Goal: Task Accomplishment & Management: Use online tool/utility

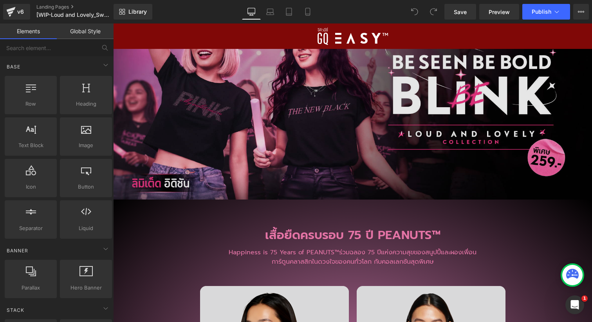
scroll to position [1497, 0]
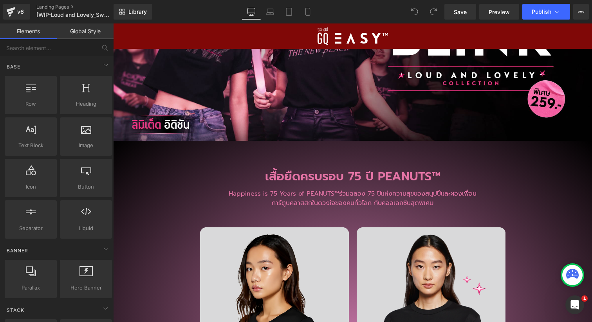
click at [319, 176] on h2 "เสื้อยืดครบรอบ 75 ปี PEANUTS™​" at bounding box center [352, 176] width 479 height 17
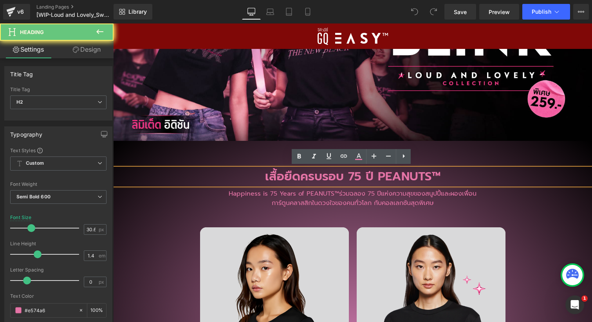
drag, startPoint x: 294, startPoint y: 177, endPoint x: 281, endPoint y: 176, distance: 13.3
click at [294, 177] on h2 "เสื้อยืดครบรอบ 75 ปี PEANUTS™​" at bounding box center [352, 176] width 479 height 17
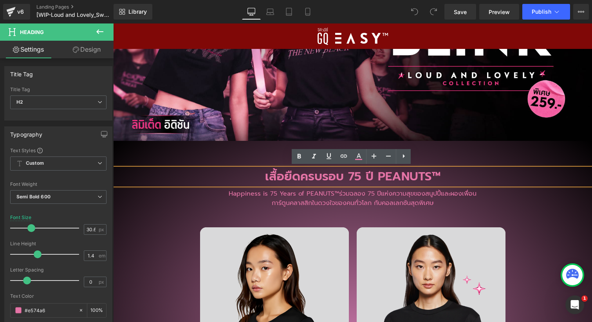
drag, startPoint x: 265, startPoint y: 176, endPoint x: 452, endPoint y: 178, distance: 186.3
click at [452, 178] on h2 "เสื้อยืดครบรอบ 75 ปี PEANUTS™​" at bounding box center [352, 176] width 479 height 17
paste div
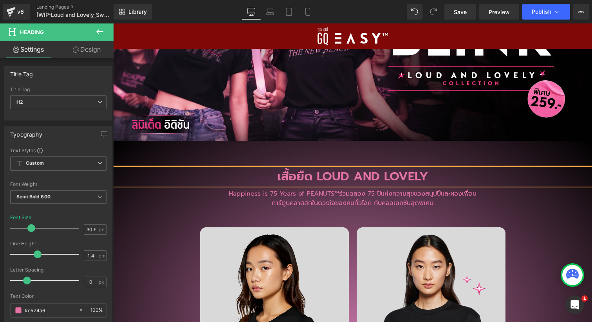
click at [279, 178] on h2 "เสื้อยืด LOUD AND LOVELY" at bounding box center [352, 176] width 479 height 17
click at [297, 201] on p "การ์ตูนคลาสสิกในดวงใจของคนทั่วโลก กับคอลเลกชันสุดพิเศษ​" at bounding box center [352, 202] width 400 height 9
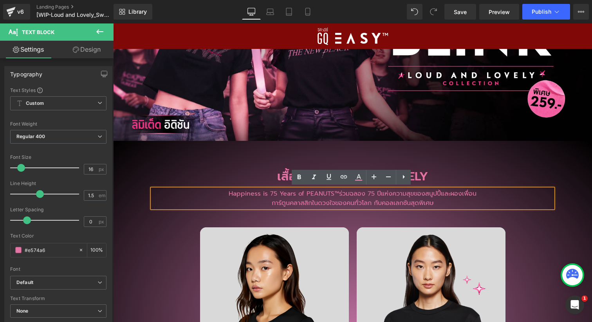
drag, startPoint x: 439, startPoint y: 201, endPoint x: 210, endPoint y: 194, distance: 228.7
click at [210, 194] on div "Happiness is 75 Years of PEANUTS™​ ร่วมฉลอง 75 ปีแห่งความสุขของสนูปปี้และผองเพื…" at bounding box center [352, 198] width 400 height 19
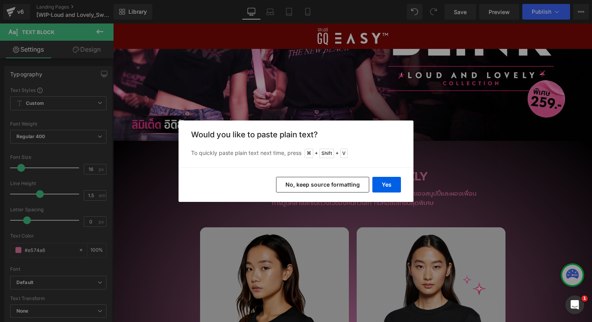
click at [344, 187] on button "No, keep source formatting" at bounding box center [322, 185] width 93 height 16
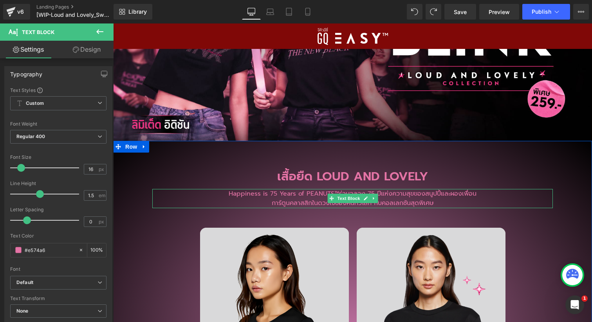
click at [427, 205] on div "Happiness is 75 Years of PEANUTS™​ ร่วม[PERSON_NAME] 75 ปีแห่งความสุขของสนูปปี้…" at bounding box center [352, 198] width 400 height 19
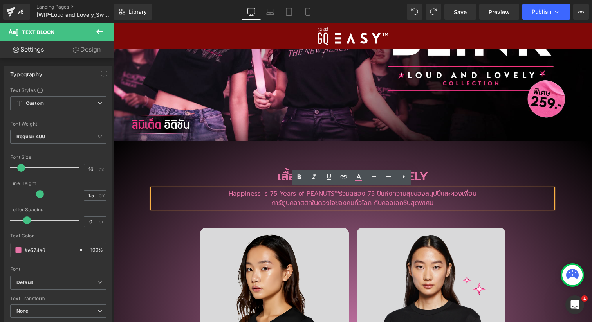
drag, startPoint x: 368, startPoint y: 201, endPoint x: 228, endPoint y: 193, distance: 140.7
click at [228, 193] on div "Happiness is 75 Years of PEANUTS™​ ร่วมฉลอง 75 ปีแห่งความสุขของสนูปปี้และผองเพื…" at bounding box center [352, 198] width 400 height 19
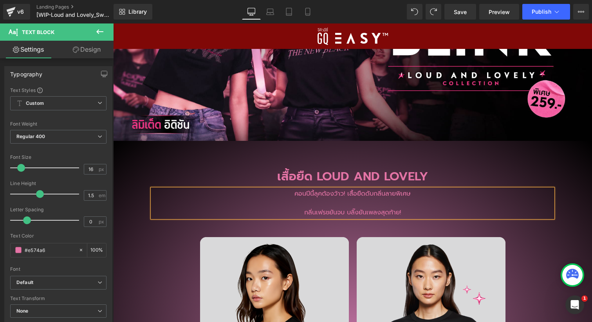
click at [301, 213] on p "กลิ่นเฟรชยันจบ บลิ๊งยันเพลงสุดท้าย!​" at bounding box center [352, 212] width 400 height 9
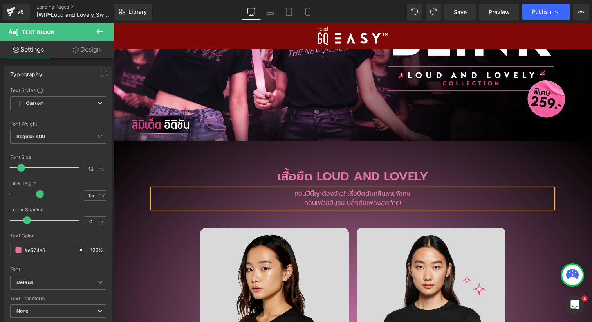
click at [481, 176] on h2 "เสื้อยืด LOUD AND LOVELY" at bounding box center [352, 176] width 479 height 17
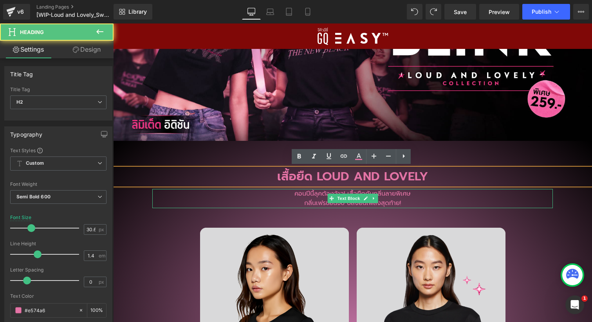
click at [293, 195] on p "คอนปีนี้ลุคต้องว้าว! เสื้อยืดดับกลิ่นลายพิเศษ​ กลิ่นเฟรชยันจบ บลิ๊งยันเพลงสุดท้…" at bounding box center [352, 198] width 400 height 19
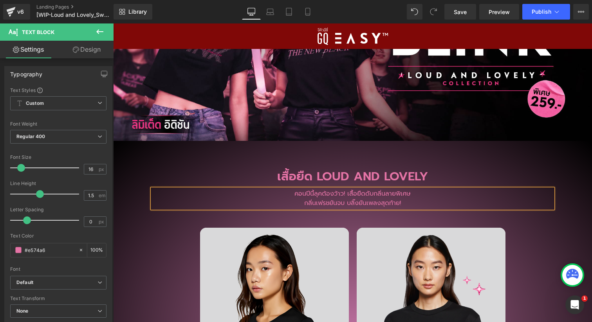
click at [301, 202] on p "คอนปีนี้ลุคต้องว้าว! เสื้อยืดดับกลิ่นลายพิเศษ​ กลิ่นเฟรชยันจบ บลิ๊งยันเพลงสุดท้…" at bounding box center [352, 198] width 400 height 19
click at [460, 14] on span "Save" at bounding box center [460, 12] width 13 height 8
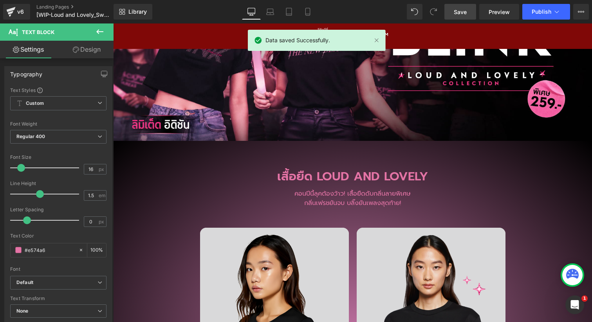
scroll to position [1793, 0]
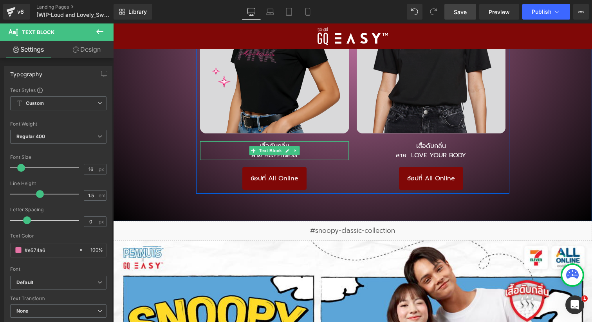
click at [319, 152] on p "ลาย HAPPINESS" at bounding box center [274, 155] width 149 height 9
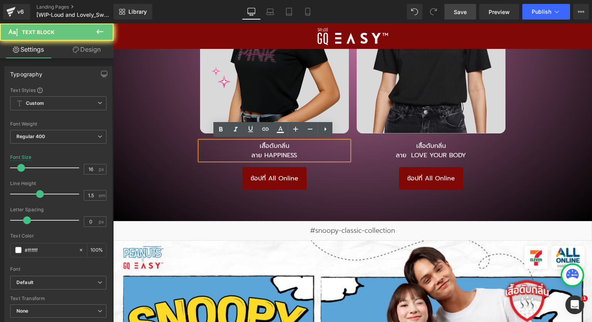
click at [303, 157] on p "ลาย HAPPINESS" at bounding box center [274, 155] width 149 height 9
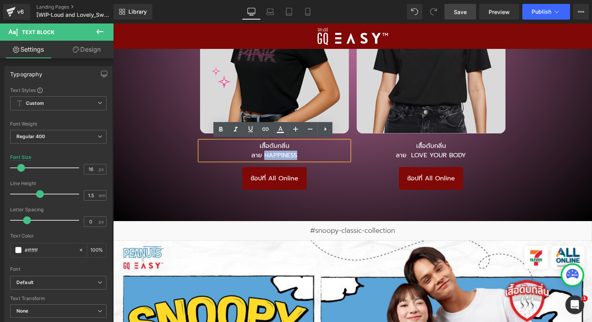
drag, startPoint x: 300, startPoint y: 155, endPoint x: 263, endPoint y: 155, distance: 37.2
click at [263, 154] on p "ลาย HAPPINESS" at bounding box center [274, 155] width 149 height 9
paste div
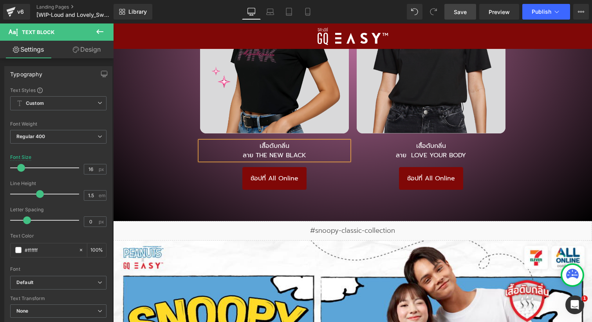
click at [531, 126] on div "เสื้อยืด LOUD AND LOVELY Heading คอนปีนี้ลุคต้องว้าว! เสื้อยืดดับกลิ่นลายพิเศษ​…" at bounding box center [352, 37] width 479 height 360
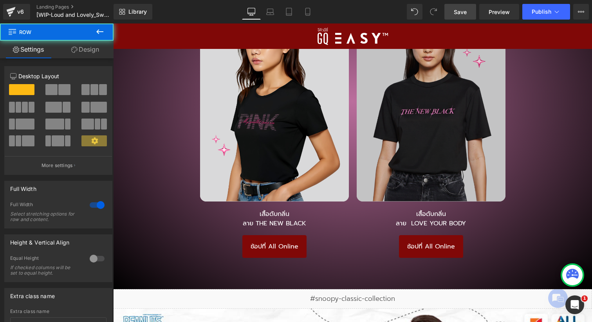
scroll to position [1722, 0]
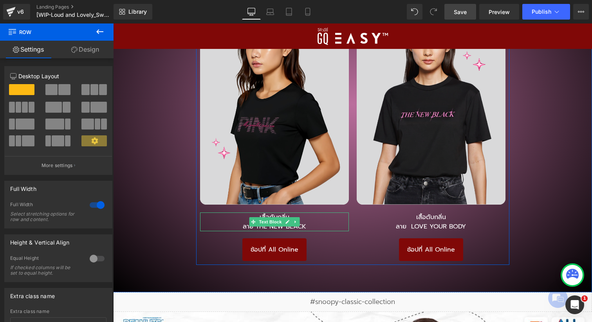
click at [276, 227] on p "ลาย THE NEW BLACK" at bounding box center [274, 226] width 149 height 9
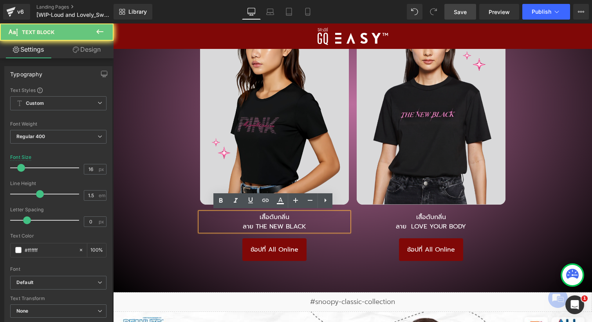
click at [299, 225] on p "ลาย THE NEW BLACK" at bounding box center [274, 226] width 149 height 9
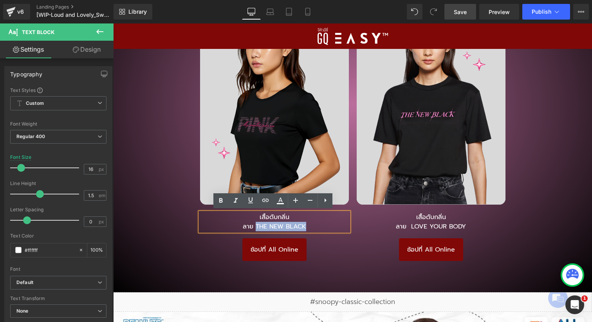
drag, startPoint x: 304, startPoint y: 225, endPoint x: 254, endPoint y: 227, distance: 50.2
click at [254, 227] on p "ลาย THE NEW BLACK" at bounding box center [274, 226] width 149 height 9
copy p "THE NEW BLACK"
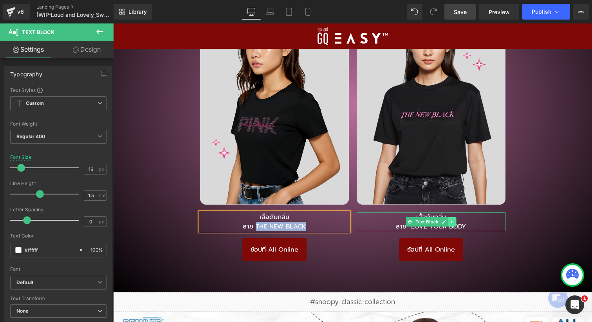
click at [453, 225] on link at bounding box center [452, 221] width 8 height 9
click at [464, 225] on link at bounding box center [464, 221] width 8 height 9
click at [471, 225] on p "ลาย LOVE YOUR BODY​​" at bounding box center [431, 226] width 149 height 9
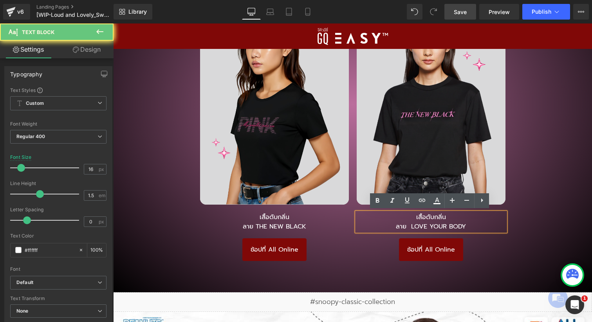
drag, startPoint x: 457, startPoint y: 226, endPoint x: 468, endPoint y: 226, distance: 10.6
click at [458, 225] on p "ลาย LOVE YOUR BODY​​" at bounding box center [431, 226] width 149 height 9
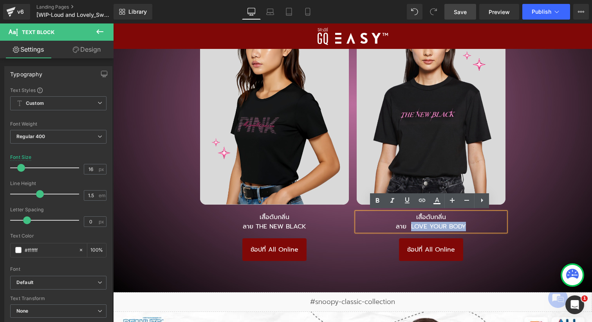
drag, startPoint x: 465, startPoint y: 226, endPoint x: 409, endPoint y: 226, distance: 56.4
click at [409, 226] on p "ลาย LOVE YOUR BODY​​" at bounding box center [431, 226] width 149 height 9
paste div
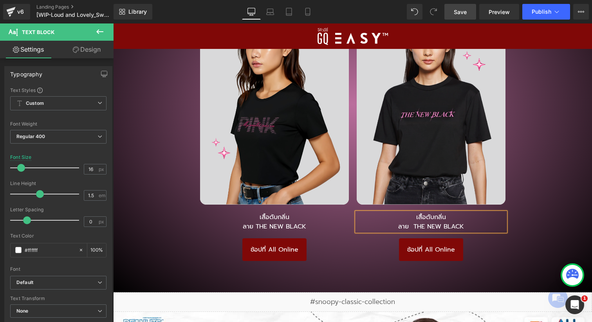
click at [572, 152] on div "เสื้อยืด LOUD AND LOVELY Heading คอนปีนี้ลุคต้องว้าว! เสื้อยืดดับกลิ่นลายพิเศษ​…" at bounding box center [352, 108] width 479 height 360
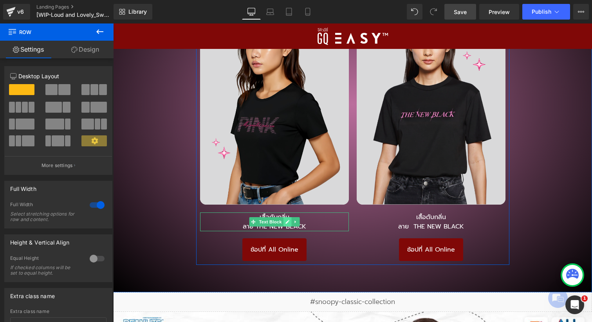
click at [285, 223] on link at bounding box center [287, 221] width 8 height 9
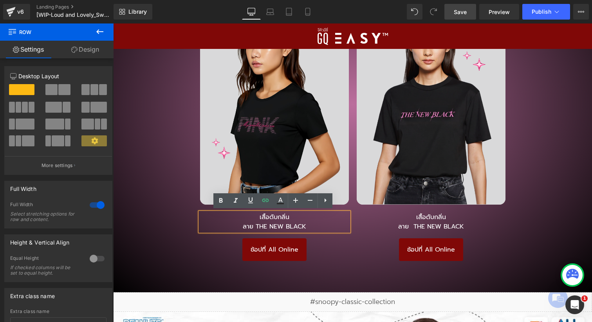
click at [315, 223] on p "ลาย THE NEW BLACK" at bounding box center [274, 226] width 149 height 9
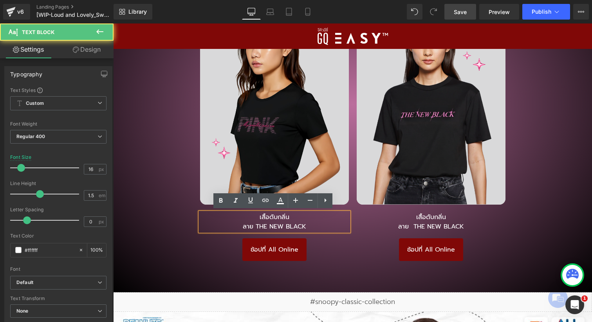
click at [310, 226] on p "ลาย THE NEW BLACK" at bounding box center [274, 226] width 149 height 9
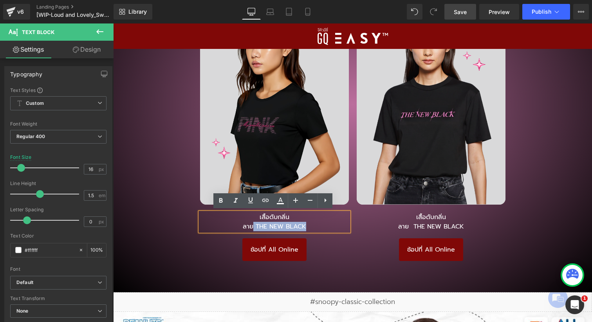
drag, startPoint x: 302, startPoint y: 225, endPoint x: 250, endPoint y: 228, distance: 51.7
click at [250, 228] on p "ลาย THE NEW BLACK" at bounding box center [274, 226] width 149 height 9
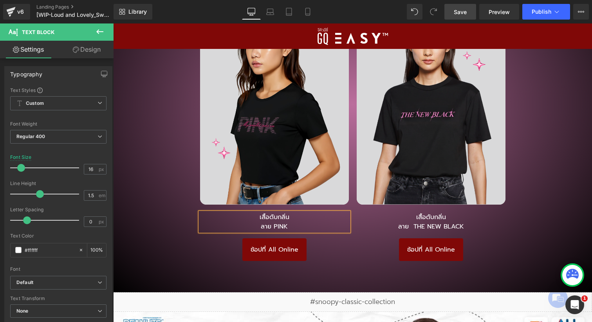
click at [353, 243] on div "Image เสื้อดับกลิ่น​ ลาย THE NEW BLACK Text Block ช้อปที่ All Online Button" at bounding box center [431, 132] width 157 height 258
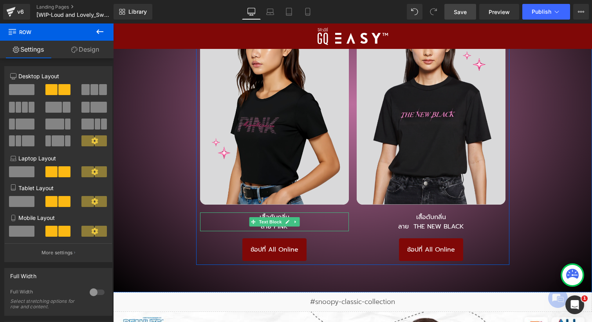
click at [276, 217] on span "Text Block" at bounding box center [270, 221] width 26 height 9
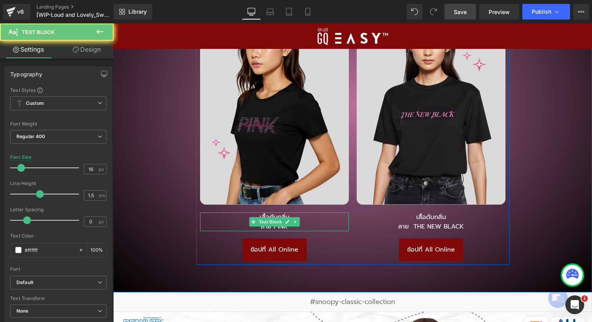
click at [303, 214] on p "เสื้อดับกลิ่น​" at bounding box center [274, 217] width 149 height 9
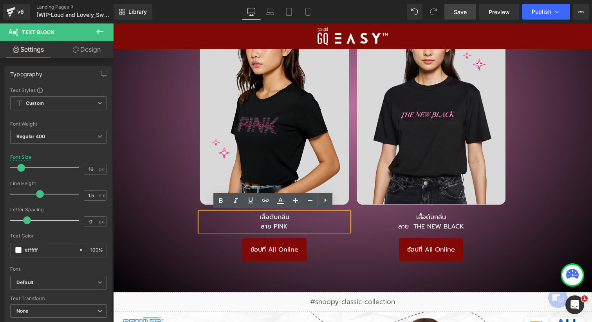
drag, startPoint x: 285, startPoint y: 215, endPoint x: 256, endPoint y: 214, distance: 29.4
click at [256, 214] on p "เสื้อดับกลิ่น​" at bounding box center [274, 217] width 149 height 9
click at [359, 225] on p "ลาย THE NEW BLACK" at bounding box center [431, 226] width 149 height 9
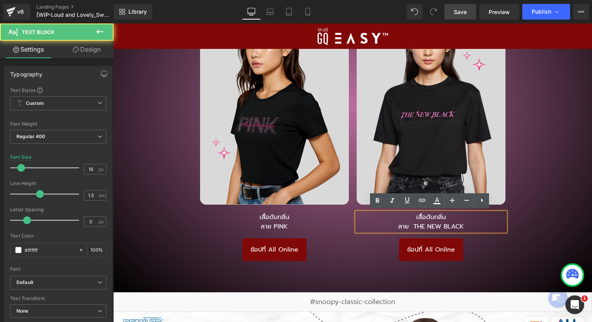
click at [288, 223] on div "เสื้อดับกลิ่น​ ลาย PINK Text Block" at bounding box center [274, 222] width 149 height 19
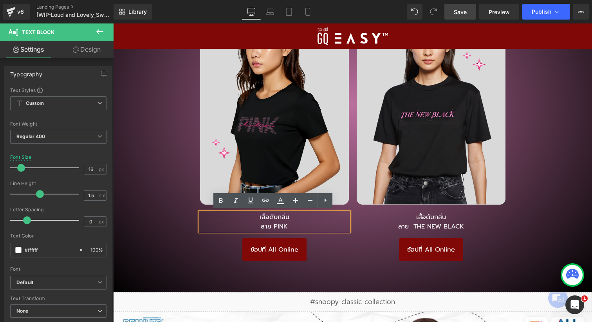
drag, startPoint x: 294, startPoint y: 217, endPoint x: 244, endPoint y: 216, distance: 49.7
click at [244, 216] on p "เสื้อดับกลิ่น​" at bounding box center [274, 217] width 149 height 9
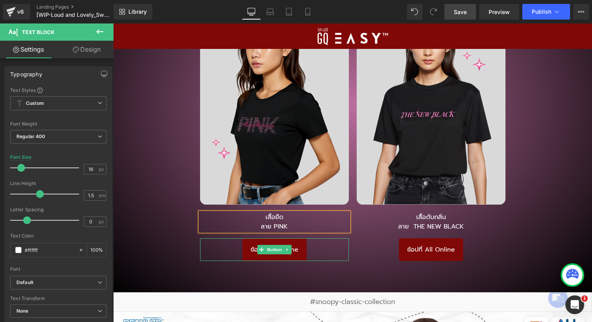
click at [357, 242] on div "ช้อปที่ All Online Button" at bounding box center [431, 249] width 149 height 23
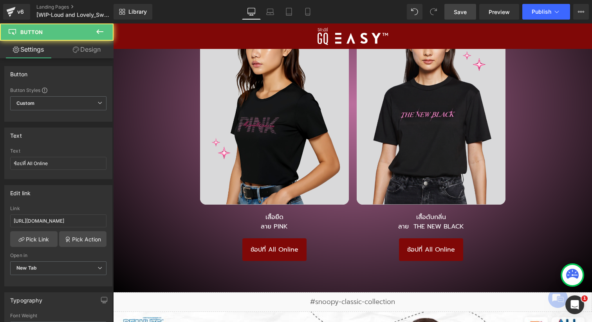
click at [468, 223] on p "ลาย THE NEW BLACK" at bounding box center [431, 226] width 149 height 9
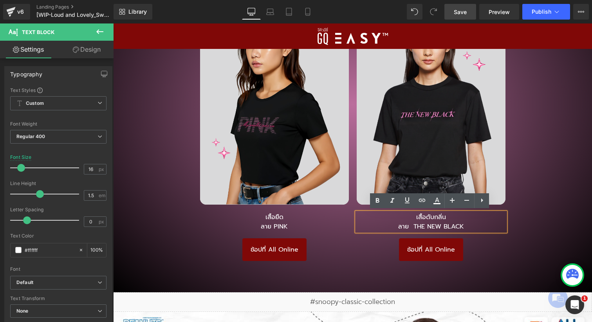
click at [522, 208] on div "เสื้อยืด LOUD AND LOVELY Heading คอนปีนี้ลุคต้องว้าว! เสื้อยืดดับกลิ่นลายพิเศษ​…" at bounding box center [352, 108] width 479 height 360
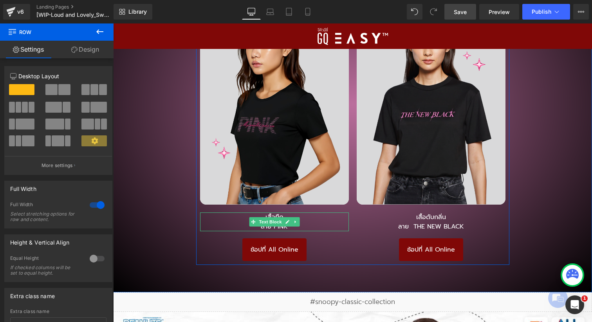
click at [308, 216] on p "เสื้อยืด" at bounding box center [274, 217] width 149 height 9
click at [310, 216] on p "เสื้อยืด" at bounding box center [274, 217] width 149 height 9
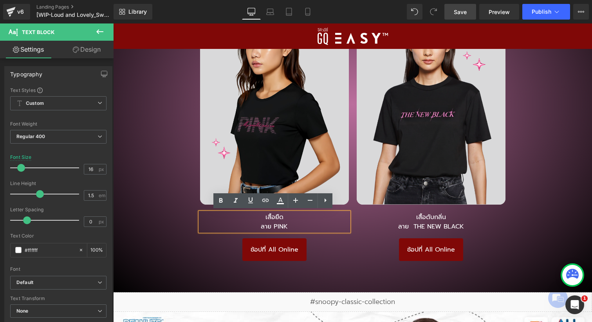
drag, startPoint x: 313, startPoint y: 218, endPoint x: 253, endPoint y: 217, distance: 59.9
click at [253, 217] on p "เสื้อยืด" at bounding box center [274, 217] width 149 height 9
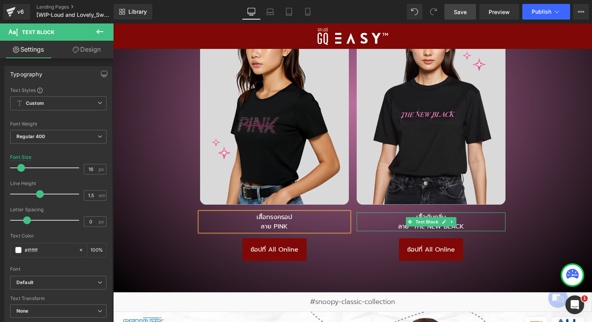
click at [462, 217] on p "เสื้อดับกลิ่น​" at bounding box center [431, 217] width 149 height 9
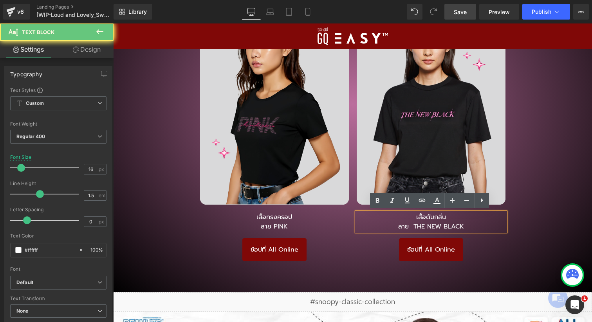
click at [462, 215] on p "เสื้อดับกลิ่น​" at bounding box center [431, 217] width 149 height 9
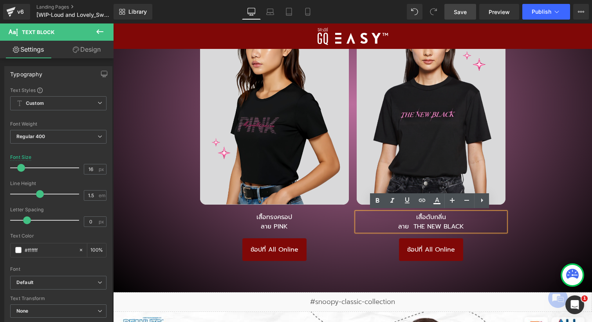
drag, startPoint x: 461, startPoint y: 215, endPoint x: 396, endPoint y: 220, distance: 64.4
click at [407, 217] on p "เสื้อดับกลิ่น​" at bounding box center [431, 217] width 149 height 9
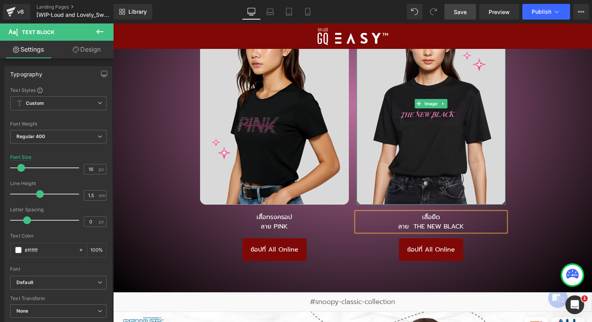
click at [515, 192] on div "เสื้อยืด LOUD AND LOVELY Heading คอนปีนี้ลุคต้องว้าว! เสื้อยืดดับกลิ่นลายพิเศษ​…" at bounding box center [352, 108] width 479 height 360
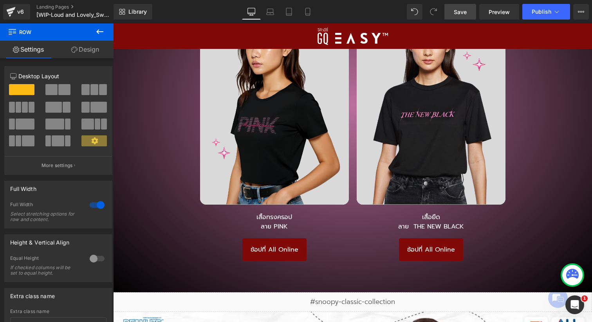
click at [462, 8] on span "Save" at bounding box center [460, 12] width 13 height 8
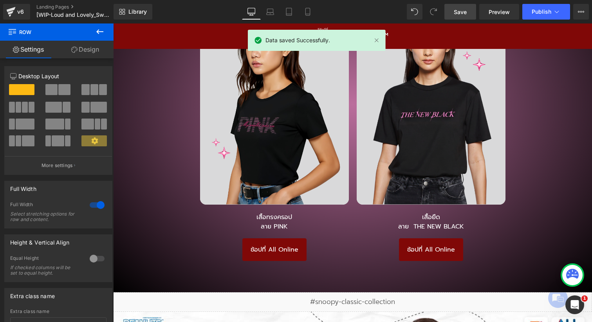
drag, startPoint x: 464, startPoint y: 12, endPoint x: 283, endPoint y: 9, distance: 181.6
click at [464, 12] on span "Save" at bounding box center [460, 12] width 13 height 8
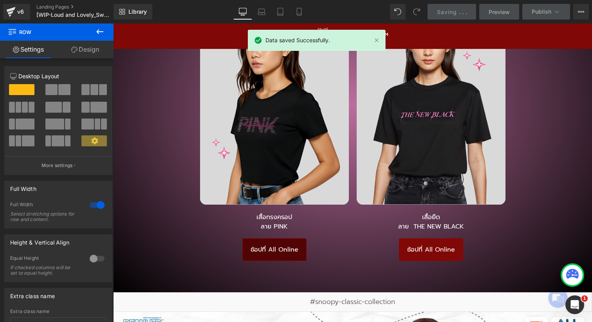
click at [302, 249] on link "ช้อปที่ All Online" at bounding box center [274, 249] width 64 height 23
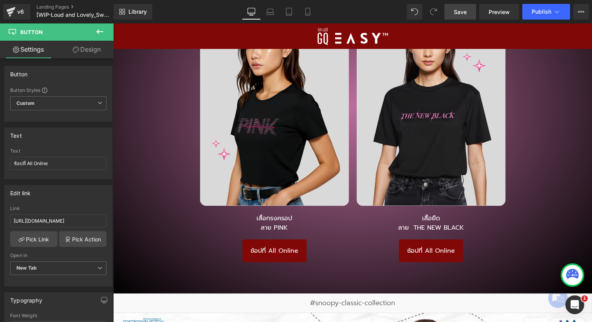
scroll to position [1669, 0]
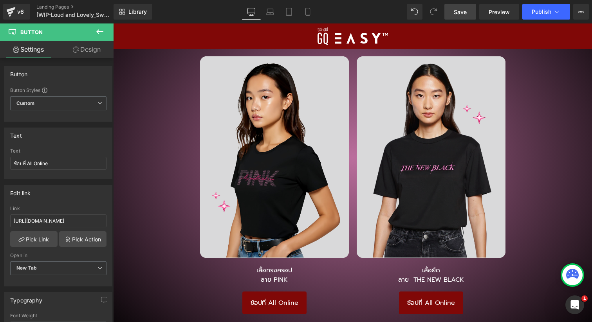
click at [458, 18] on link "Save" at bounding box center [460, 12] width 32 height 16
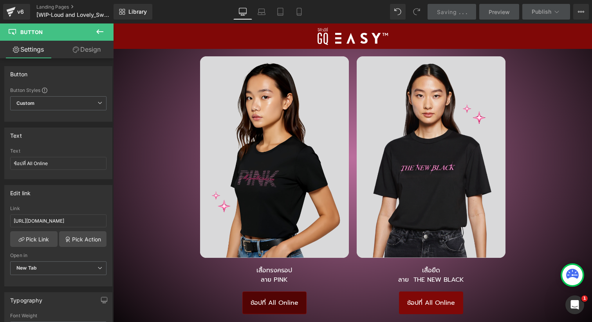
click at [277, 299] on div "ช้อปที่ All Online Button" at bounding box center [274, 303] width 149 height 23
click at [62, 219] on input "[URL][DOMAIN_NAME]" at bounding box center [58, 220] width 96 height 13
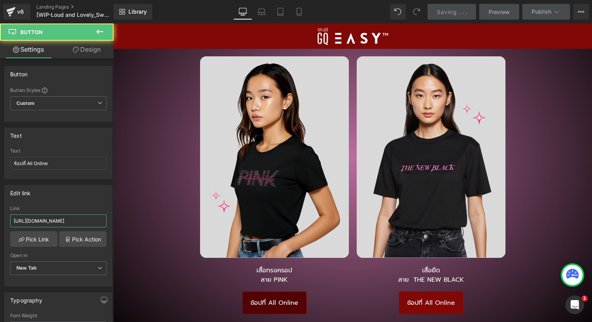
scroll to position [1732, 0]
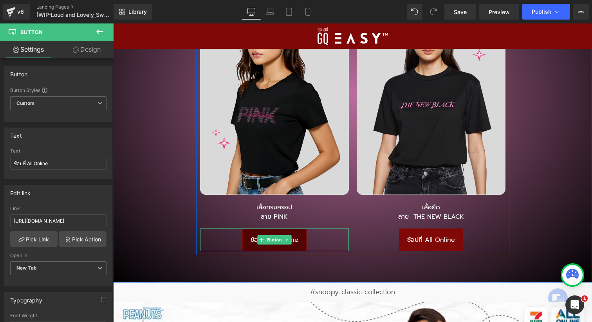
click at [294, 241] on span "ช้อปที่ All Online" at bounding box center [274, 240] width 48 height 8
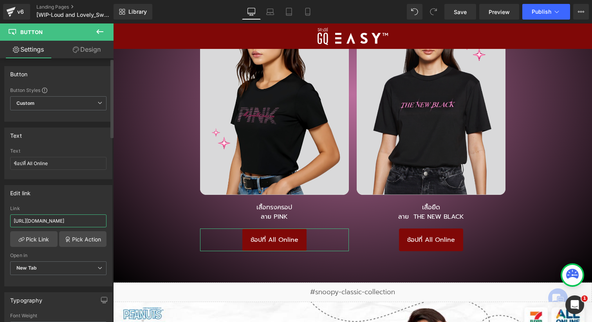
click at [77, 219] on input "[URL][DOMAIN_NAME]" at bounding box center [58, 220] width 96 height 13
paste input "[DOMAIN_NAME]/Blackpink"
type input "[URL][DOMAIN_NAME]"
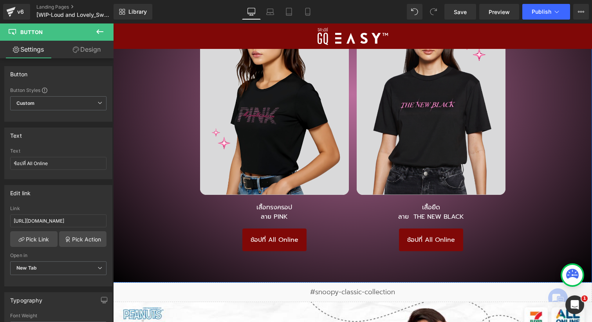
click at [165, 221] on div "เสื้อยืด LOUD AND LOVELY Heading คอนปีนี้ลุคต้องว้าว! เสื้อยืดดับกลิ่นลายพิเศษ​…" at bounding box center [352, 98] width 479 height 360
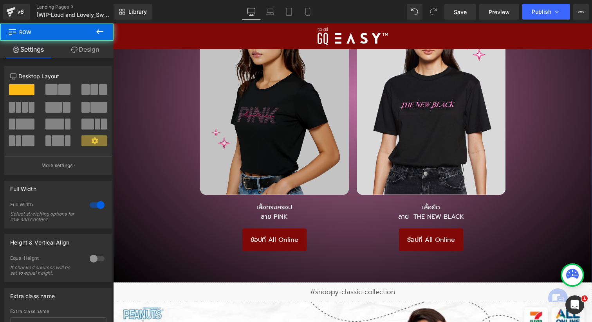
click at [253, 162] on img at bounding box center [274, 94] width 149 height 202
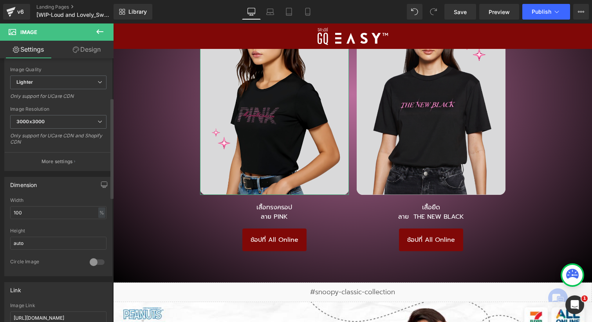
scroll to position [199, 0]
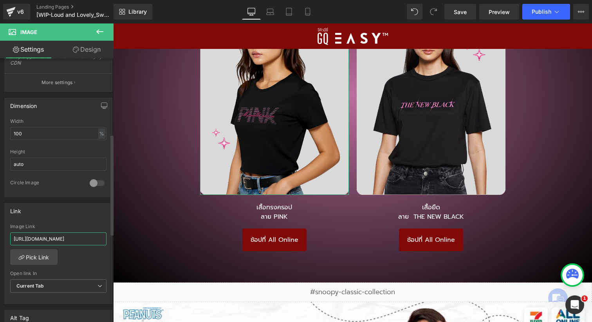
click at [79, 242] on input "[URL][DOMAIN_NAME]" at bounding box center [58, 238] width 96 height 13
paste input "[DOMAIN_NAME]/Blackpink"
type input "[URL][DOMAIN_NAME]"
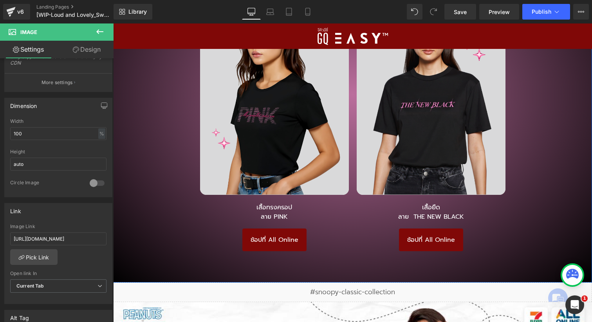
click at [156, 241] on div "เสื้อยืด LOUD AND LOVELY Heading คอนปีนี้ลุคต้องว้าว! เสื้อยืดดับกลิ่นลายพิเศษ​…" at bounding box center [352, 98] width 479 height 360
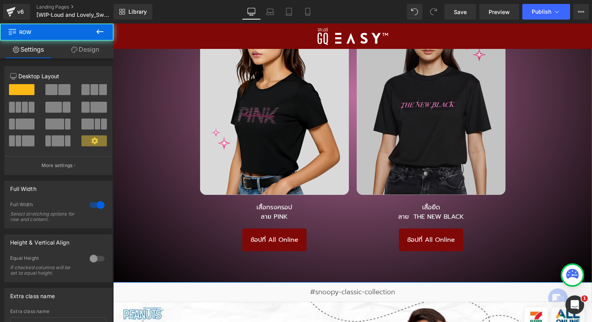
click at [410, 185] on img at bounding box center [431, 94] width 149 height 202
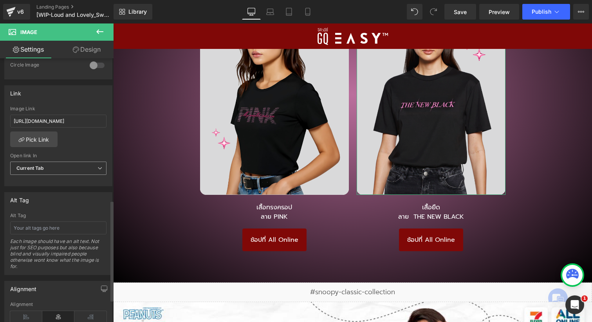
scroll to position [288, 0]
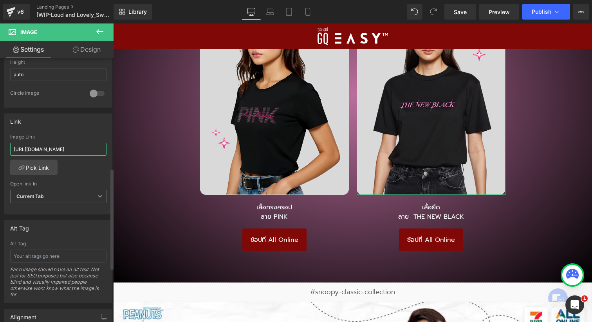
click at [76, 149] on input "[URL][DOMAIN_NAME]" at bounding box center [58, 149] width 96 height 13
paste input "[DOMAIN_NAME]/Blackpink"
type input "[URL][DOMAIN_NAME]"
drag, startPoint x: 86, startPoint y: 173, endPoint x: 59, endPoint y: 159, distance: 31.2
click at [86, 173] on div "[URL][DOMAIN_NAME] Image Link [URL][DOMAIN_NAME] Pick Link Current Tab New Tab …" at bounding box center [58, 174] width 107 height 80
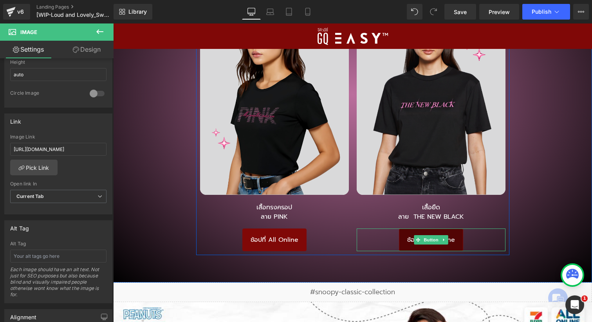
click at [414, 238] on span at bounding box center [418, 239] width 8 height 9
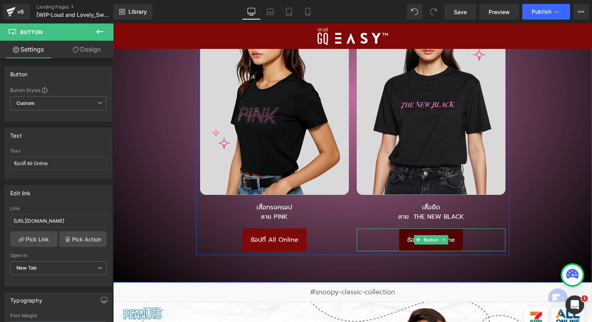
click at [399, 235] on link "ช้อปที่ All Online" at bounding box center [431, 240] width 64 height 23
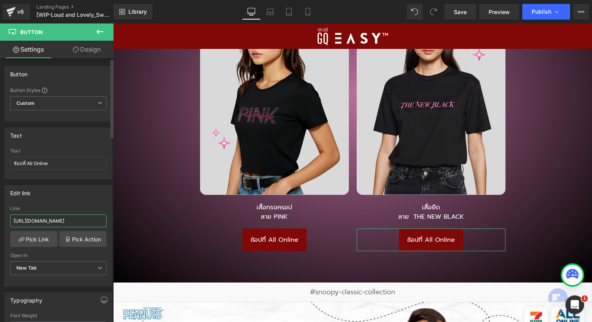
click at [93, 220] on input "[URL][DOMAIN_NAME]" at bounding box center [58, 220] width 96 height 13
type input "[URL][DOMAIN_NAME]"
click at [466, 14] on span "Save" at bounding box center [460, 12] width 13 height 8
click at [581, 12] on icon at bounding box center [581, 12] width 2 height 2
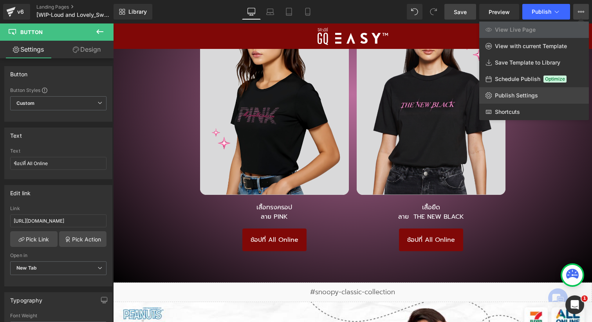
click at [499, 90] on link "Publish Settings" at bounding box center [534, 95] width 110 height 16
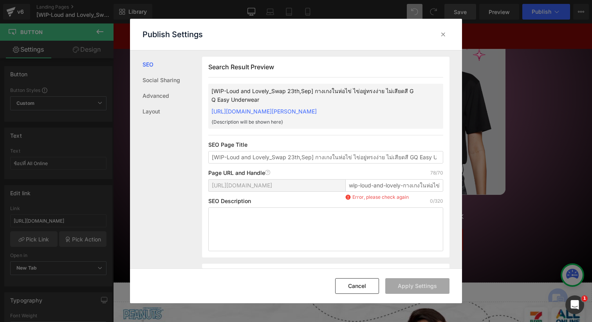
scroll to position [0, 0]
click at [364, 191] on input "wip-loud-and-lovely-กางเกงในห่อไข่-ไข่[PERSON_NAME]ง่าย-ไม่เสียดสี-gq-easy-unde…" at bounding box center [394, 185] width 98 height 13
drag, startPoint x: 346, startPoint y: 195, endPoint x: 469, endPoint y: 194, distance: 122.9
click at [469, 194] on div "Publish Settings SEO Social Sharing Advanced Layout Search Result Preview [WIP-…" at bounding box center [296, 161] width 592 height 322
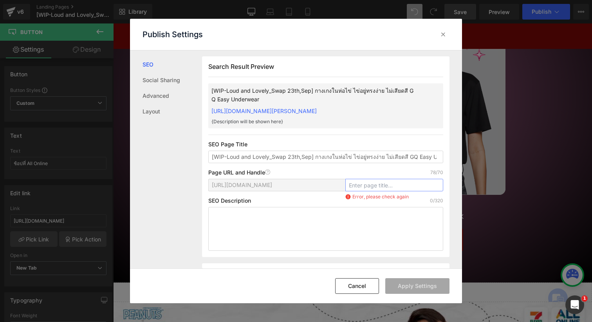
scroll to position [0, 0]
type input "e"
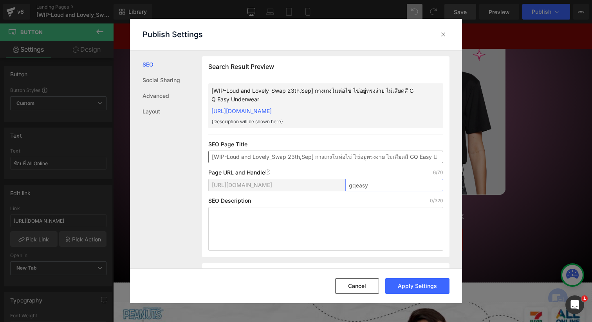
type input "gqeasy"
drag, startPoint x: 315, startPoint y: 156, endPoint x: 197, endPoint y: 154, distance: 117.8
click at [197, 154] on div "SEO Social Sharing Advanced Layout Search Result Preview [WIP-Loud and Lovely_S…" at bounding box center [296, 159] width 332 height 218
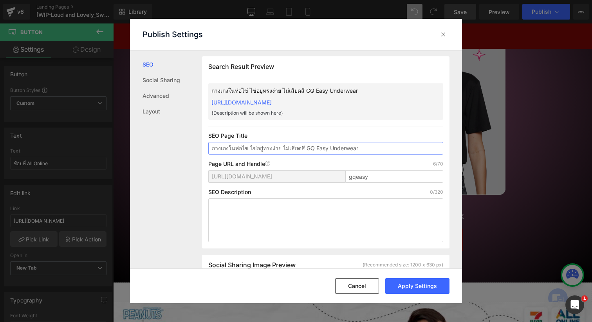
type input "กางเกงในห่อไข่ ไข่อยู่ทรงง่าย ไม่เสียดสี GQ Easy Underwear"
click at [305, 189] on div "SEO Description 0/320" at bounding box center [325, 192] width 235 height 6
click at [258, 233] on textarea at bounding box center [325, 220] width 235 height 44
paste textarea "นวัตกรรมกางเกงในห่อไข่ GQ Easy ห่วงใยไข่ทุกฟอง พร้อมประคับประคองไข่ดุจลูกหลาน ด…"
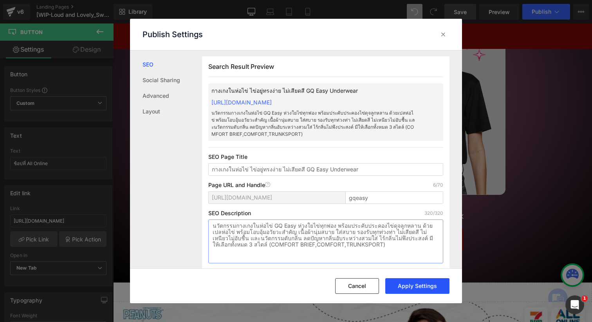
type textarea "นวัตกรรมกางเกงในห่อไข่ GQ Easy ห่วงใยไข่ทุกฟอง พร้อมประคับประคองไข่ดุจลูกหลาน ด…"
click at [430, 285] on button "Apply Settings" at bounding box center [417, 286] width 64 height 16
drag, startPoint x: 445, startPoint y: 34, endPoint x: 345, endPoint y: 3, distance: 104.7
click at [445, 34] on icon at bounding box center [443, 35] width 8 height 8
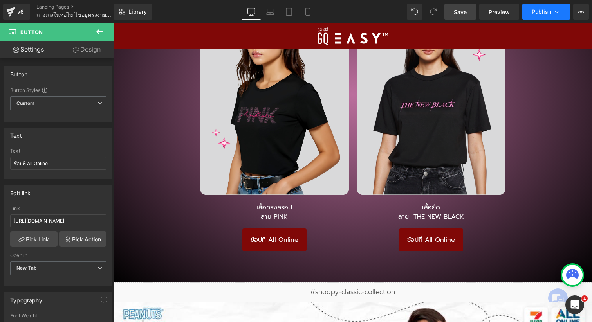
click at [536, 11] on span "Publish" at bounding box center [542, 12] width 20 height 6
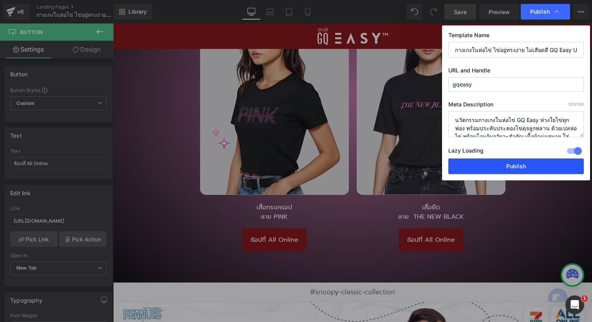
click at [513, 168] on button "Publish" at bounding box center [515, 167] width 135 height 16
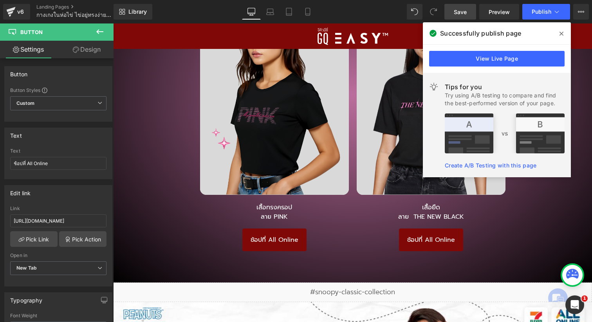
scroll to position [1688, 0]
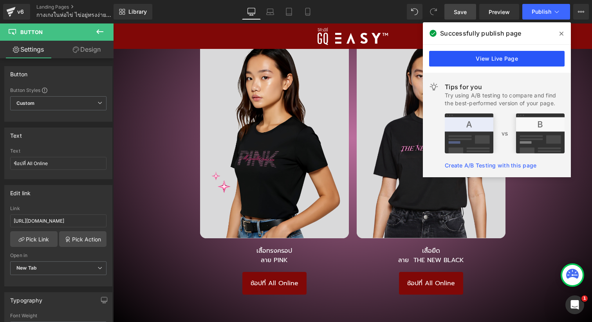
click at [473, 55] on link "View Live Page" at bounding box center [496, 59] width 135 height 16
